Goal: Participate in discussion

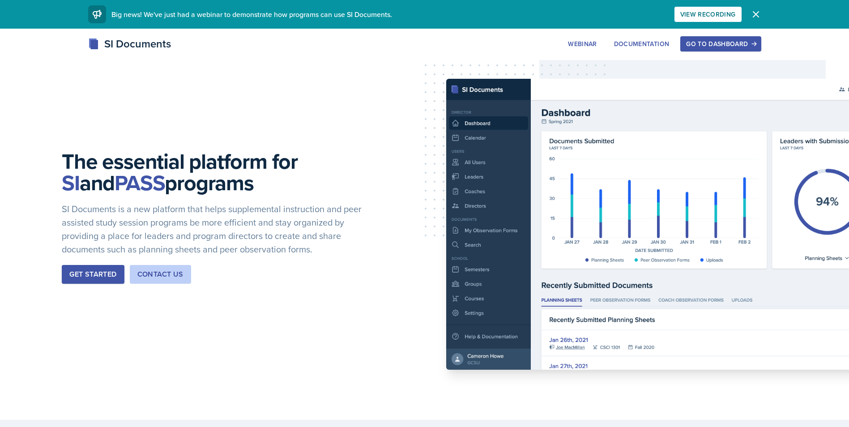
click at [747, 39] on button "Go to Dashboard" at bounding box center [721, 43] width 81 height 15
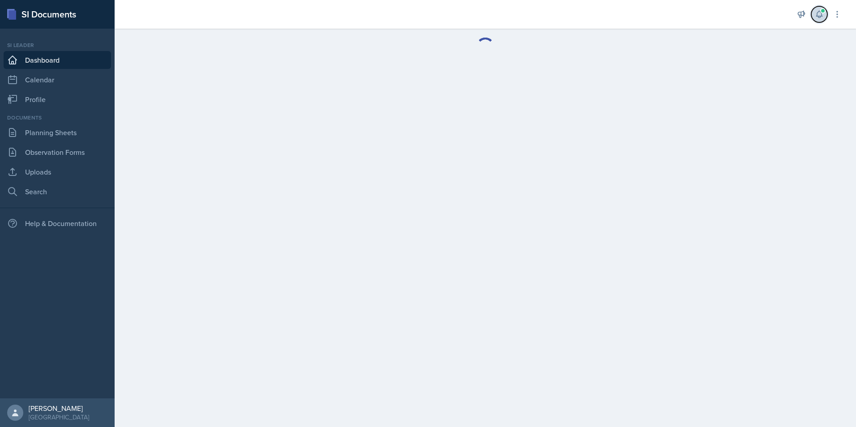
click at [822, 13] on span at bounding box center [822, 10] width 5 height 5
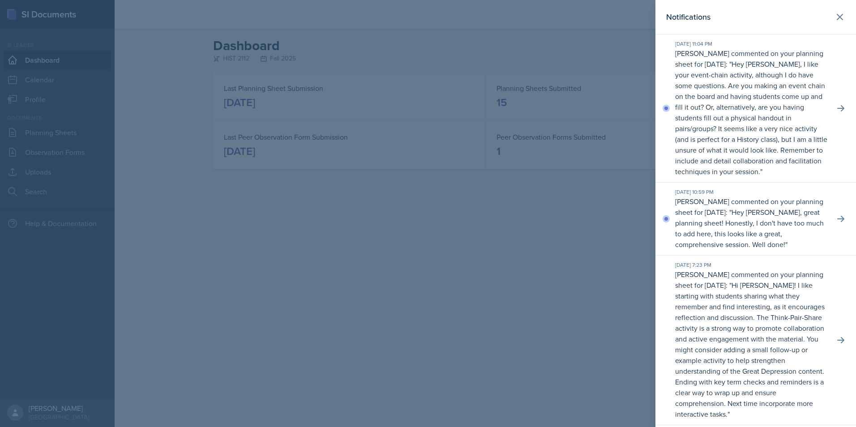
click at [743, 59] on p "[PERSON_NAME] commented on your planning sheet for [DATE]: " Hey [PERSON_NAME],…" at bounding box center [751, 112] width 152 height 129
click at [834, 103] on button at bounding box center [841, 108] width 16 height 16
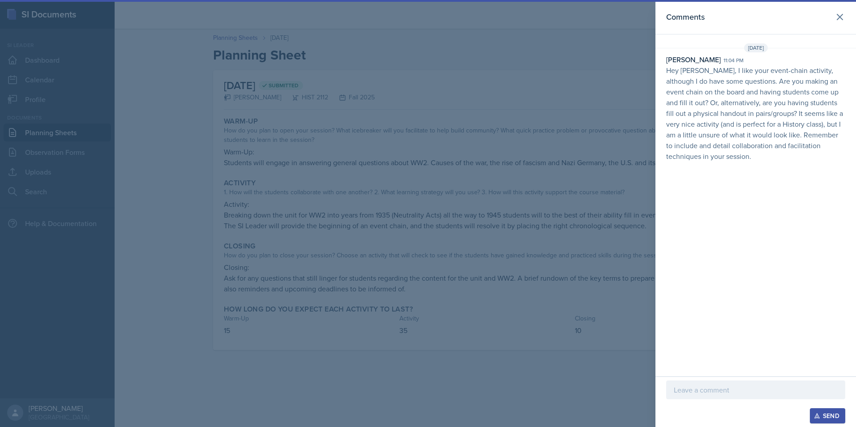
click at [703, 389] on p at bounding box center [756, 390] width 164 height 11
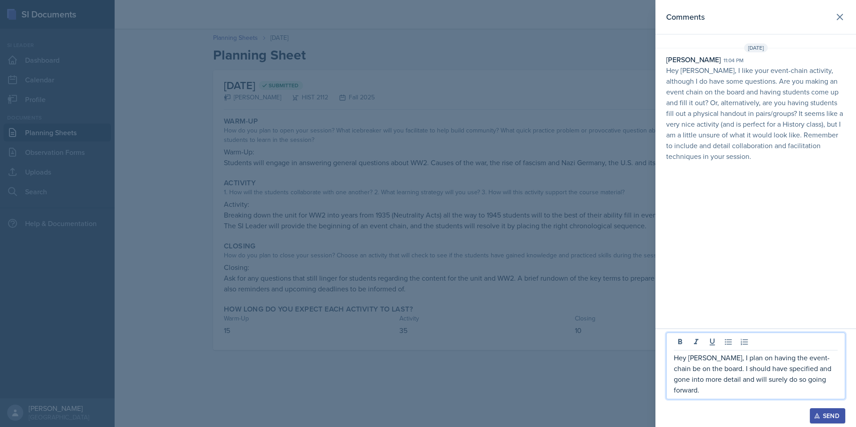
click at [833, 415] on div "Send" at bounding box center [828, 415] width 24 height 7
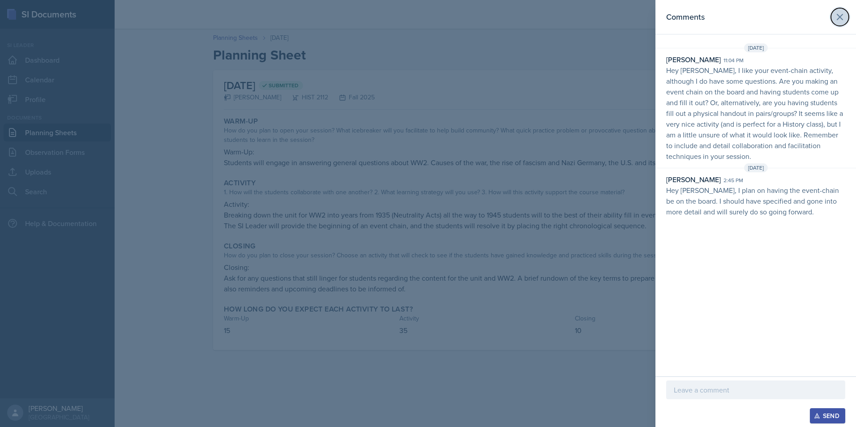
click at [835, 18] on icon at bounding box center [840, 17] width 11 height 11
